Goal: Transaction & Acquisition: Purchase product/service

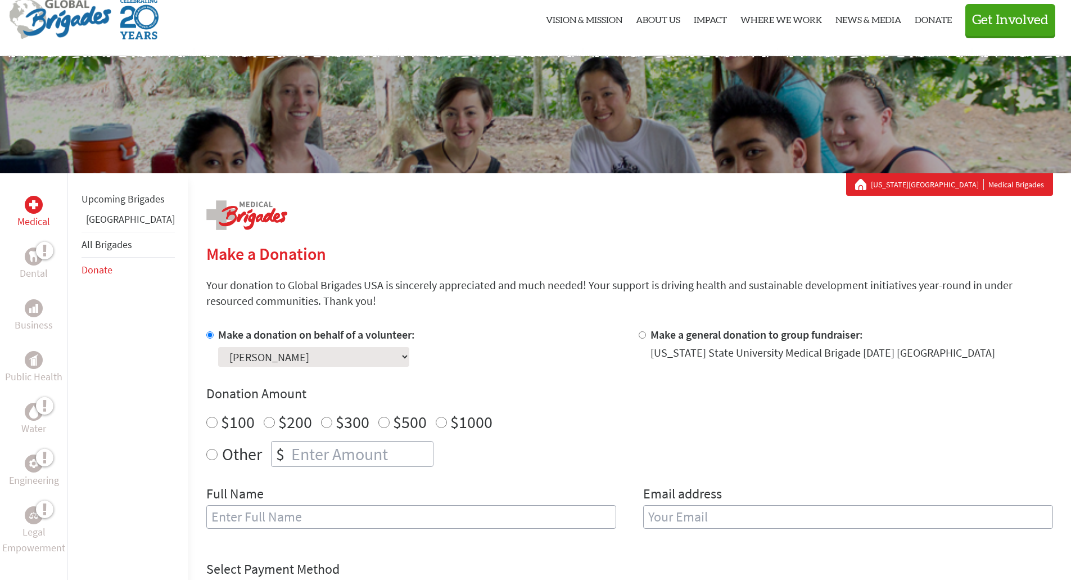
scroll to position [56, 0]
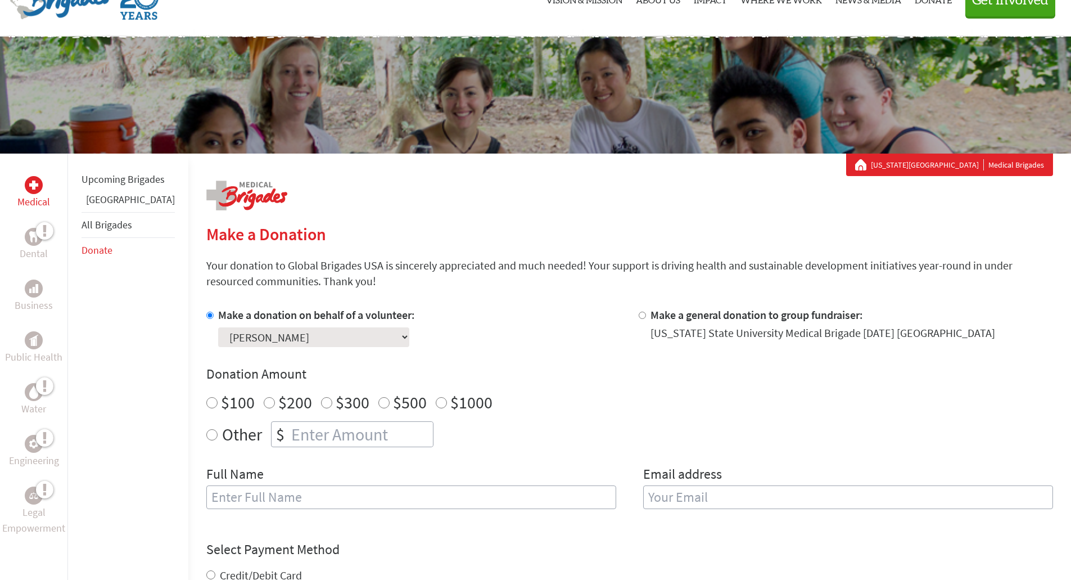
click at [206, 435] on div "Other $" at bounding box center [629, 434] width 847 height 26
click at [206, 433] on input "Other" at bounding box center [211, 434] width 11 height 11
radio input "true"
click at [289, 435] on input "number" at bounding box center [361, 434] width 144 height 25
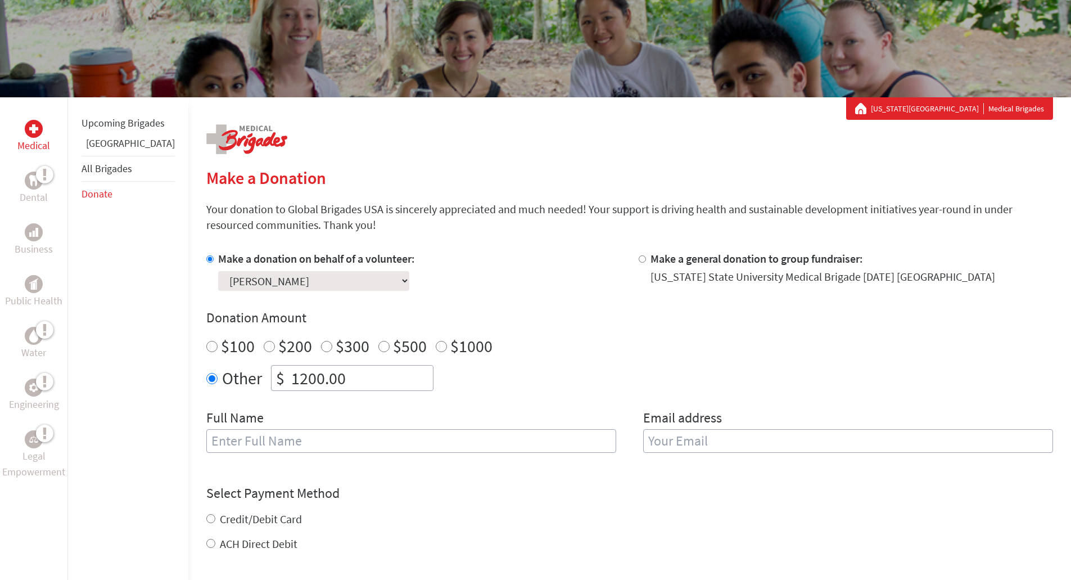
type input "1200.00"
click at [391, 445] on input "text" at bounding box center [411, 441] width 410 height 24
type input "[PERSON_NAME]"
type input "b"
type input "k"
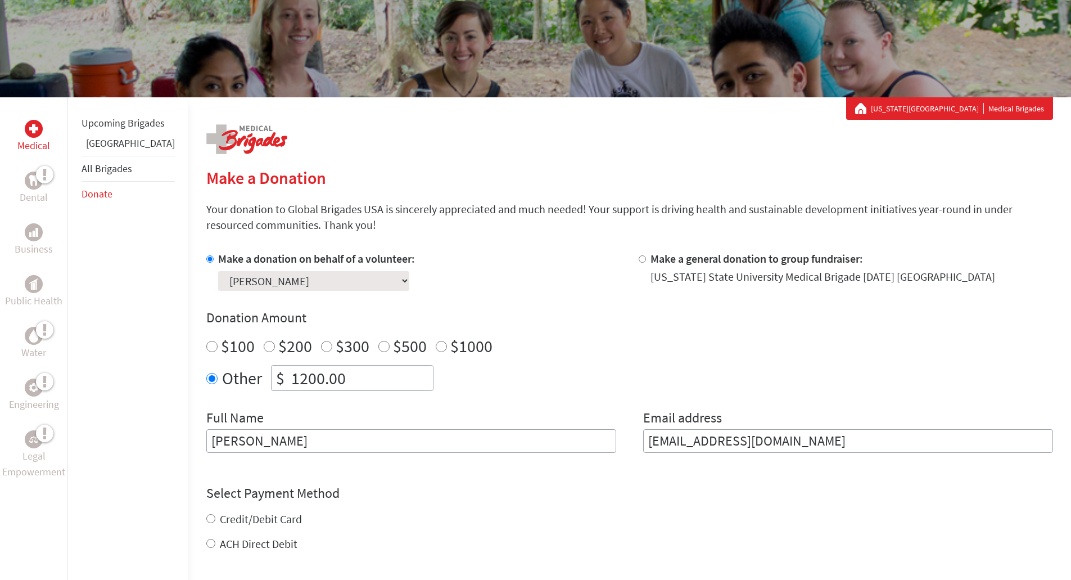
type input "[EMAIL_ADDRESS][DOMAIN_NAME]"
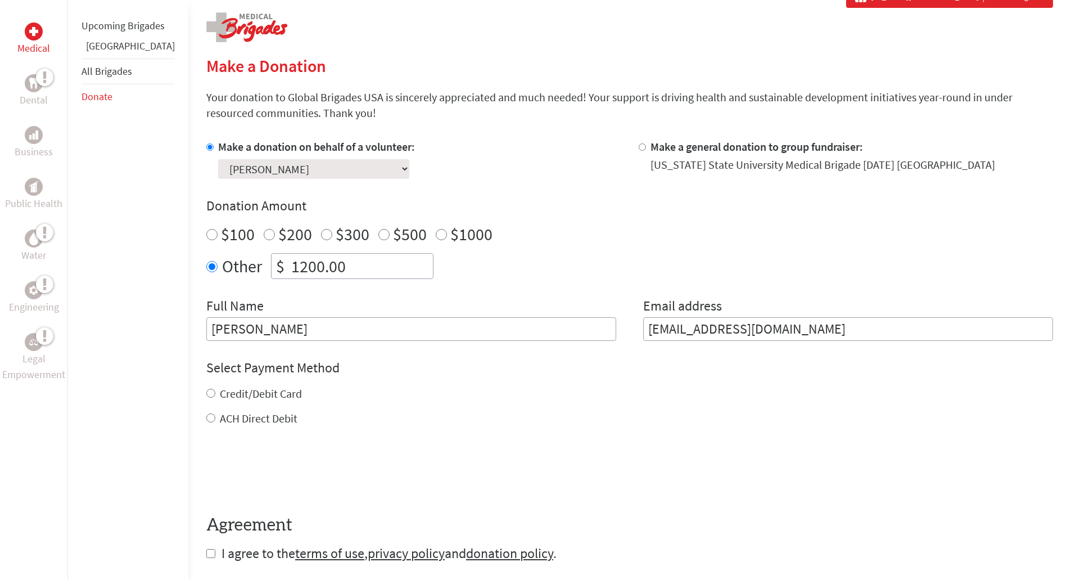
scroll to position [225, 0]
click at [206, 417] on input "ACH Direct Debit" at bounding box center [210, 417] width 9 height 9
radio input "true"
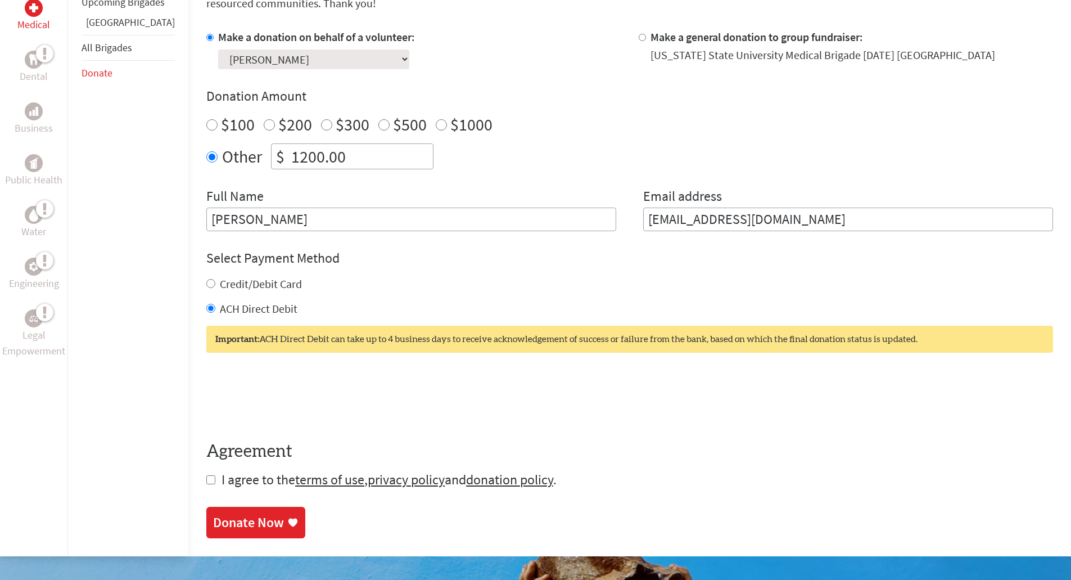
scroll to position [337, 0]
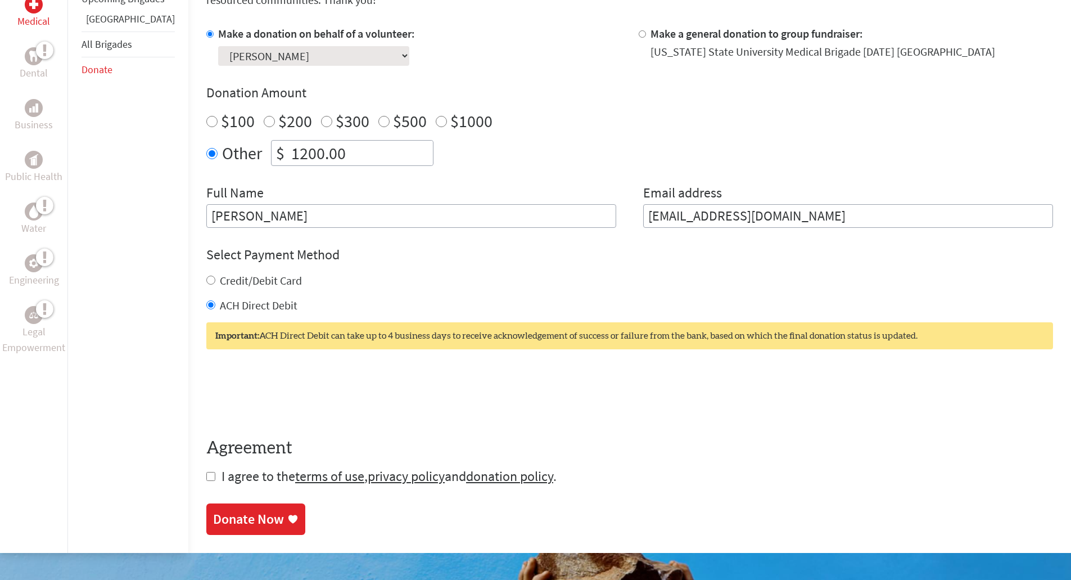
drag, startPoint x: 183, startPoint y: 475, endPoint x: 197, endPoint y: 489, distance: 19.9
click at [206, 475] on input "checkbox" at bounding box center [210, 476] width 9 height 9
checkbox input "true"
click at [216, 516] on div "Donate Now" at bounding box center [248, 520] width 71 height 18
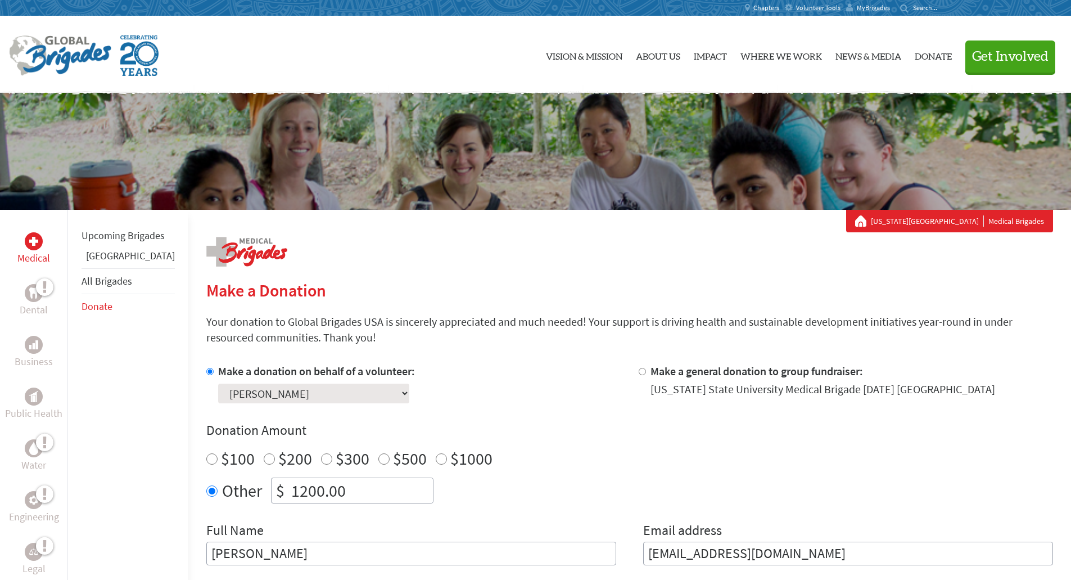
scroll to position [38, 0]
